Goal: Task Accomplishment & Management: Manage account settings

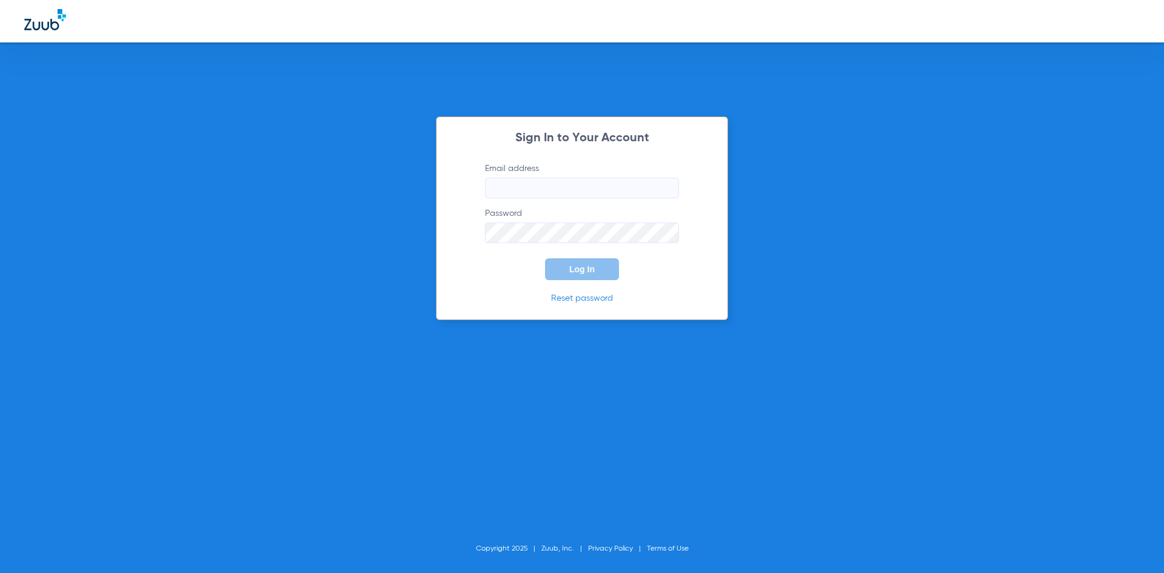
click at [526, 187] on input "Email address" at bounding box center [582, 188] width 194 height 21
type input "[EMAIL_ADDRESS][DOMAIN_NAME]"
click at [512, 194] on input "Email address" at bounding box center [582, 188] width 194 height 21
type input "admin@lakewales.com"
